Goal: Task Accomplishment & Management: Complete application form

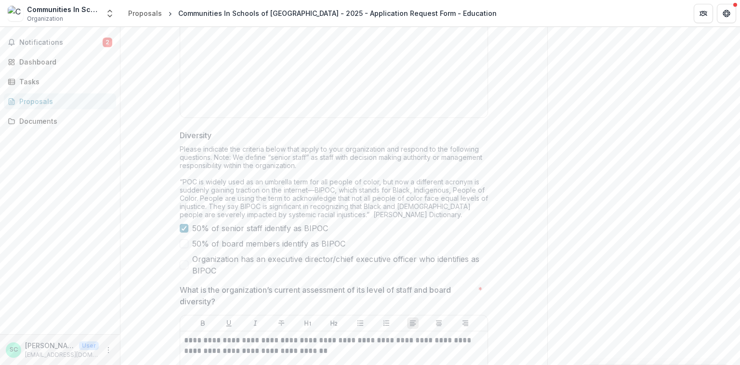
scroll to position [3626, 0]
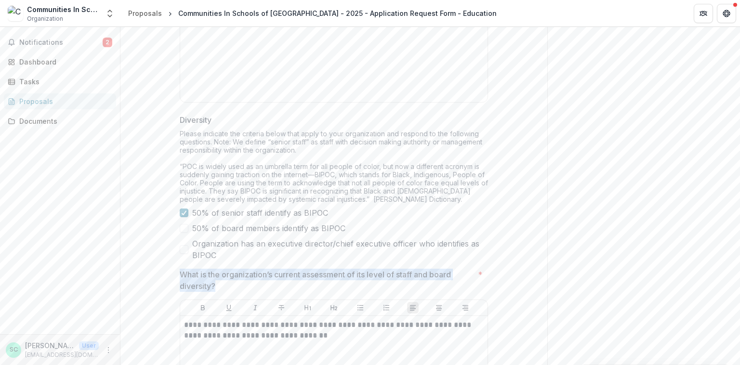
drag, startPoint x: 178, startPoint y: 108, endPoint x: 223, endPoint y: 263, distance: 161.1
copy div "What is the organization’s current assessment of its level of staff and board d…"
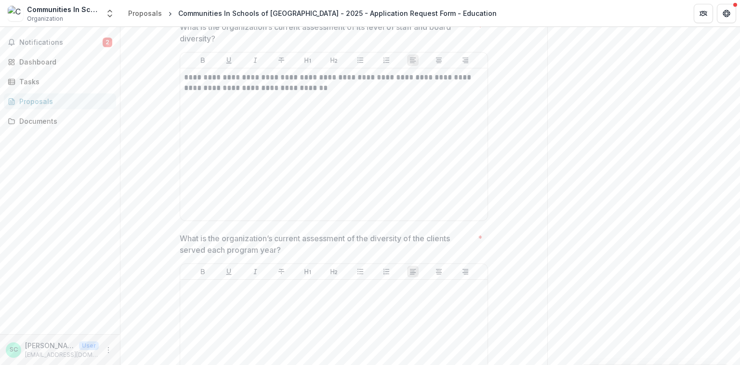
scroll to position [3904, 0]
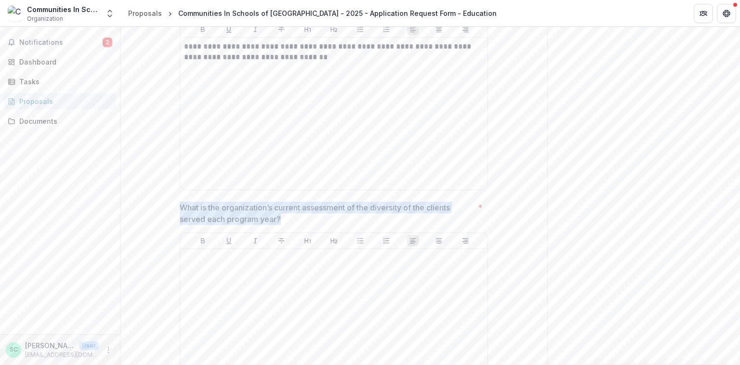
drag, startPoint x: 294, startPoint y: 196, endPoint x: 176, endPoint y: 184, distance: 117.7
copy p "What is the organization’s current assessment of the diversity of the clients s…"
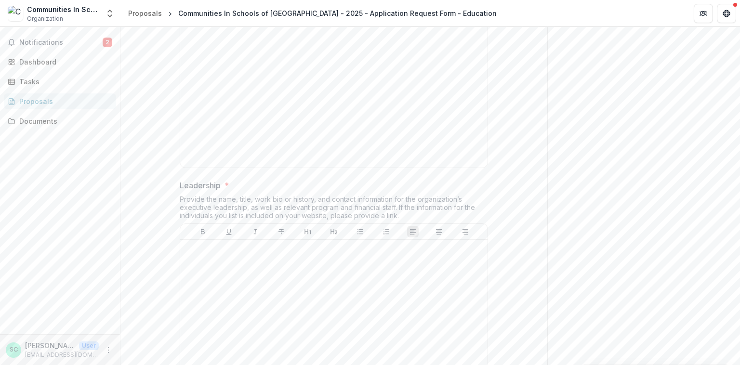
scroll to position [4346, 0]
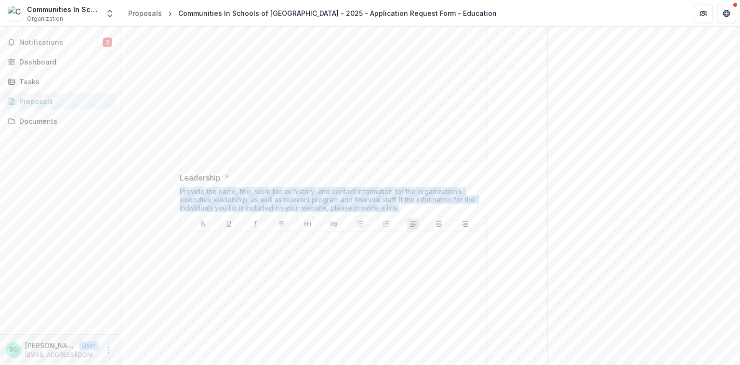
drag, startPoint x: 402, startPoint y: 180, endPoint x: 168, endPoint y: 168, distance: 235.1
copy div "Provide the name, title, work bio or history, and contact information for the o…"
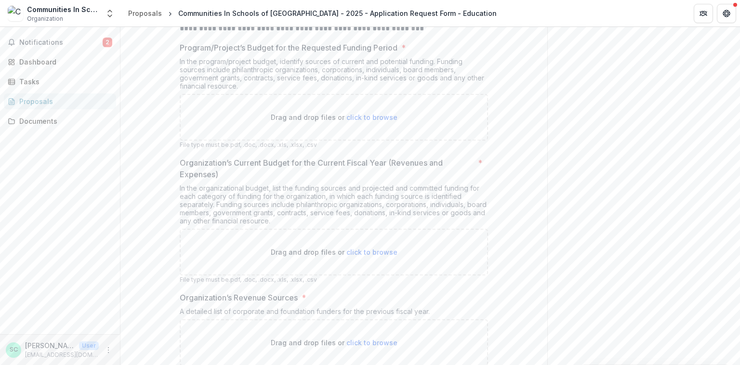
scroll to position [5307, 0]
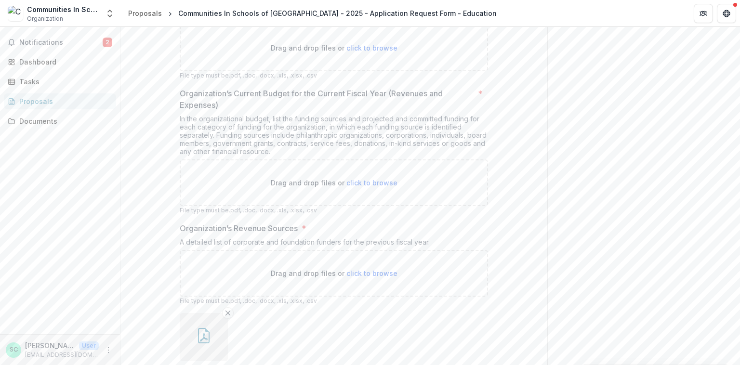
scroll to position [5353, 0]
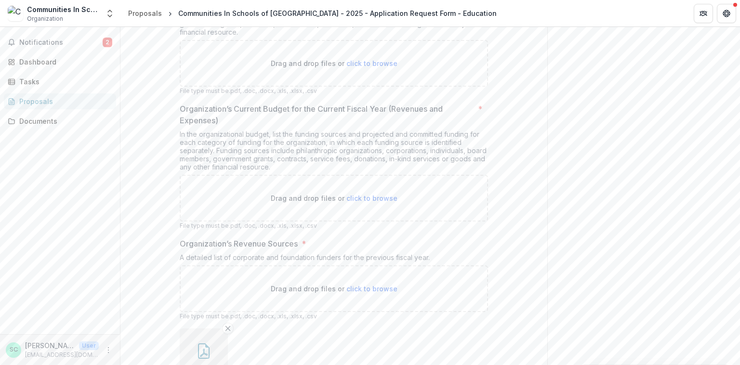
click at [379, 194] on span "click to browse" at bounding box center [372, 198] width 51 height 8
type input "**********"
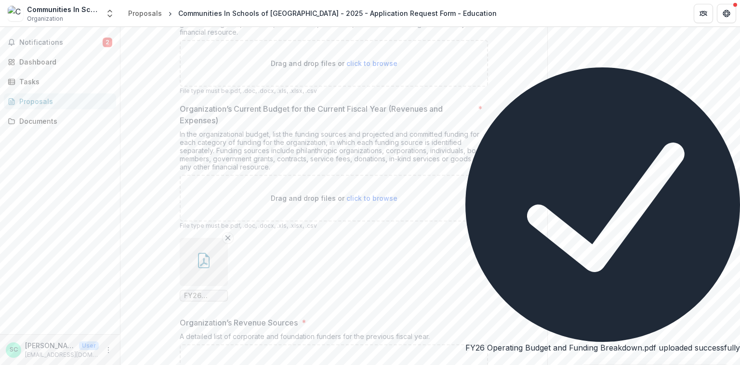
click at [217, 238] on button "button" at bounding box center [204, 262] width 48 height 48
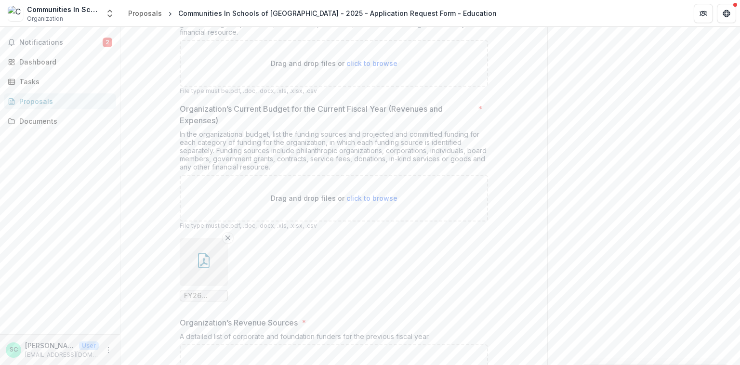
click at [217, 238] on button "button" at bounding box center [204, 262] width 48 height 48
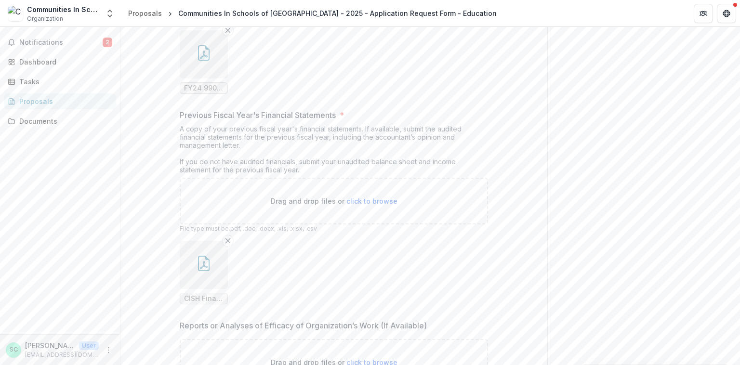
scroll to position [0, 0]
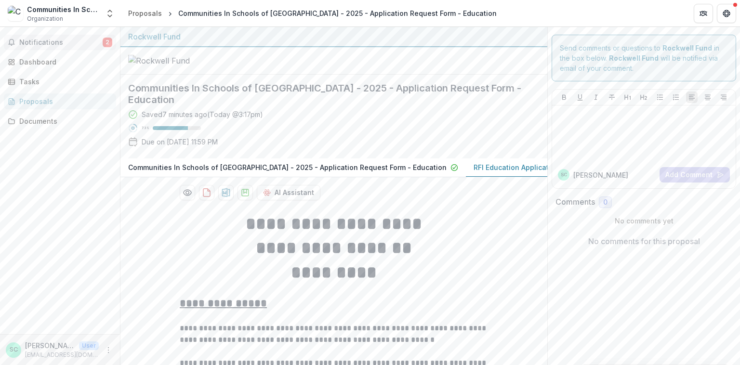
click at [61, 40] on span "Notifications" at bounding box center [60, 43] width 83 height 8
click at [40, 64] on div "Dashboard" at bounding box center [63, 62] width 89 height 10
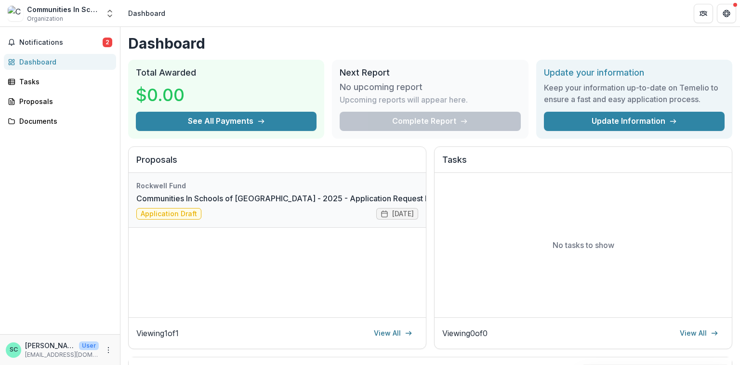
click at [330, 203] on link "Communities In Schools of [GEOGRAPHIC_DATA] - 2025 - Application Request Form -…" at bounding box center [311, 199] width 350 height 12
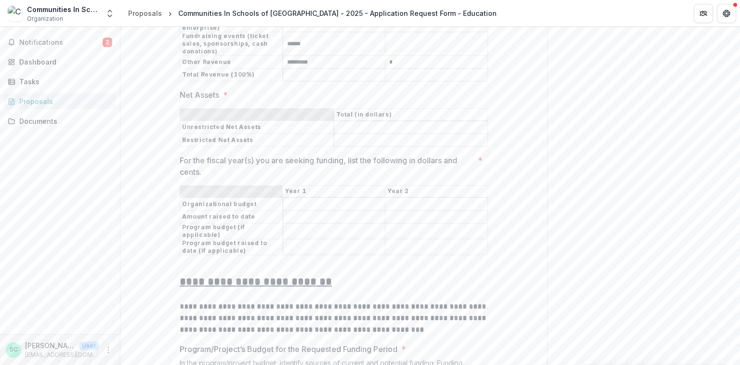
scroll to position [5052, 0]
